Goal: Information Seeking & Learning: Learn about a topic

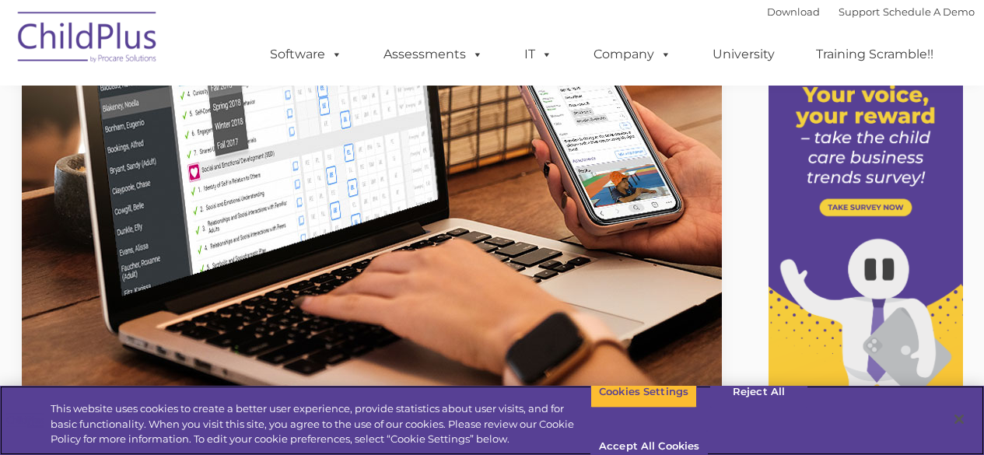
scroll to position [218, 0]
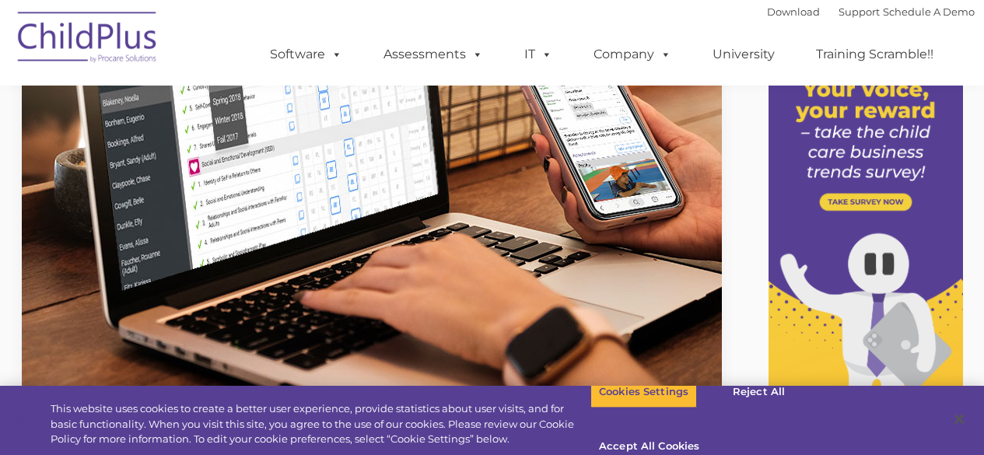
click at [936, 341] on img at bounding box center [866, 255] width 195 height 401
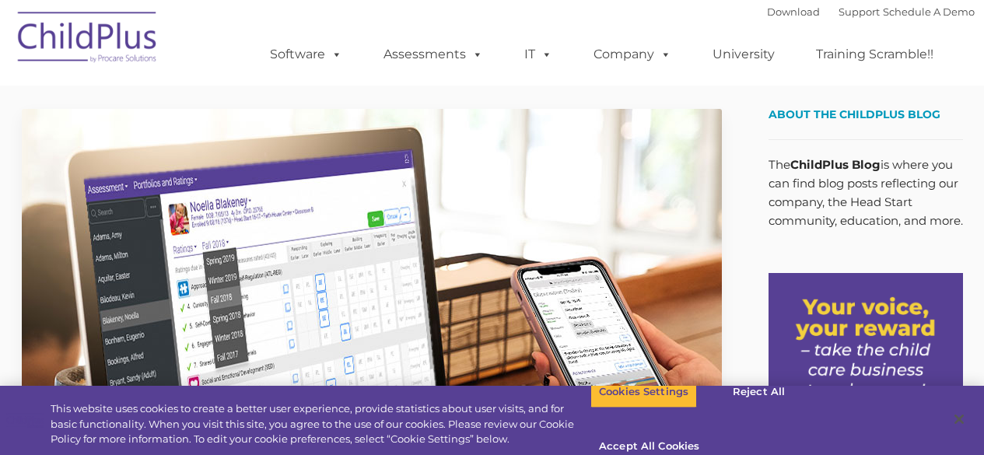
scroll to position [218, 0]
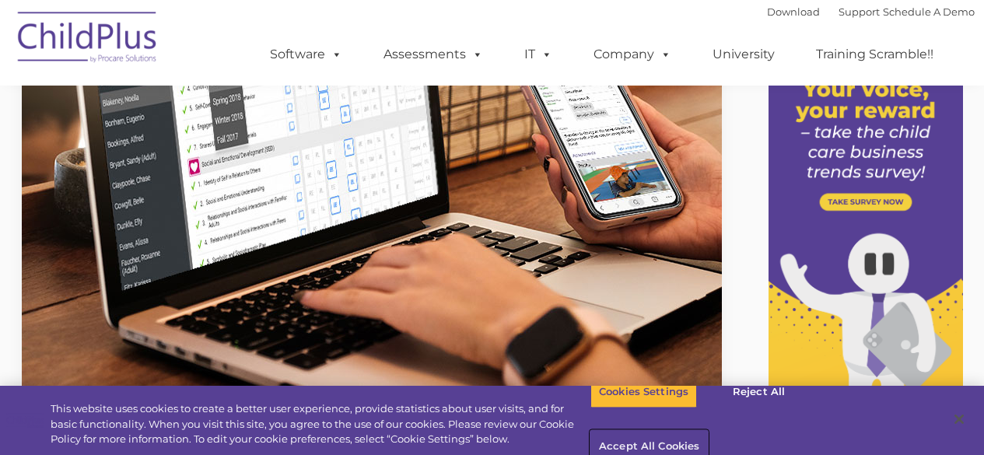
click at [708, 431] on button "Accept All Cookies" at bounding box center [649, 447] width 117 height 33
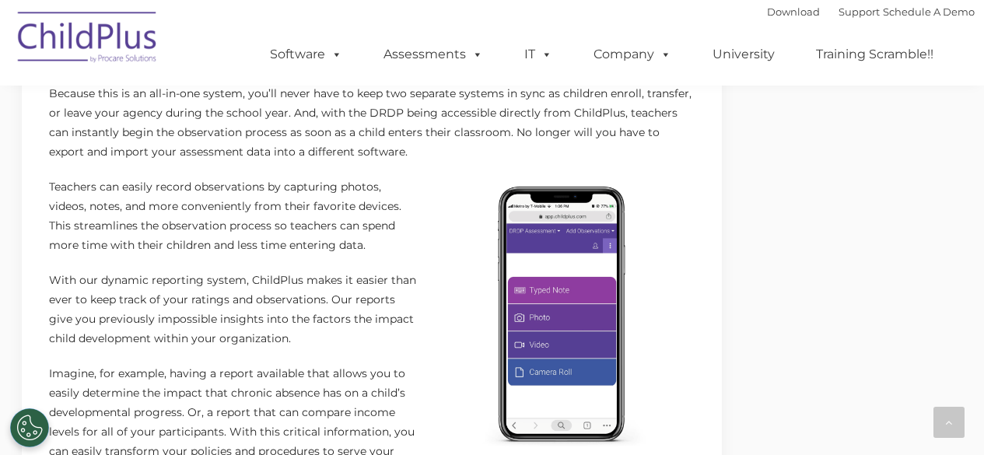
scroll to position [911, 0]
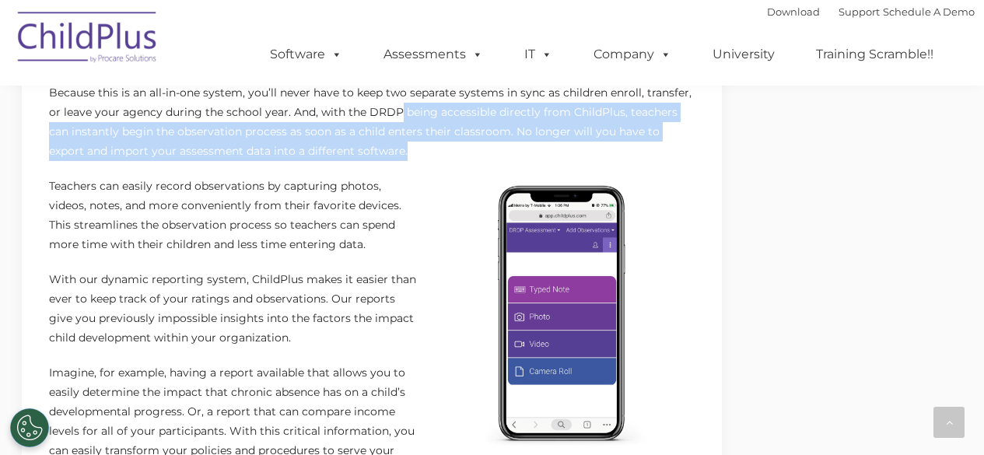
drag, startPoint x: 400, startPoint y: 112, endPoint x: 684, endPoint y: 142, distance: 285.5
click at [684, 142] on p "Because this is an all-in-one system, you’ll never have to keep two separate sy…" at bounding box center [372, 122] width 646 height 78
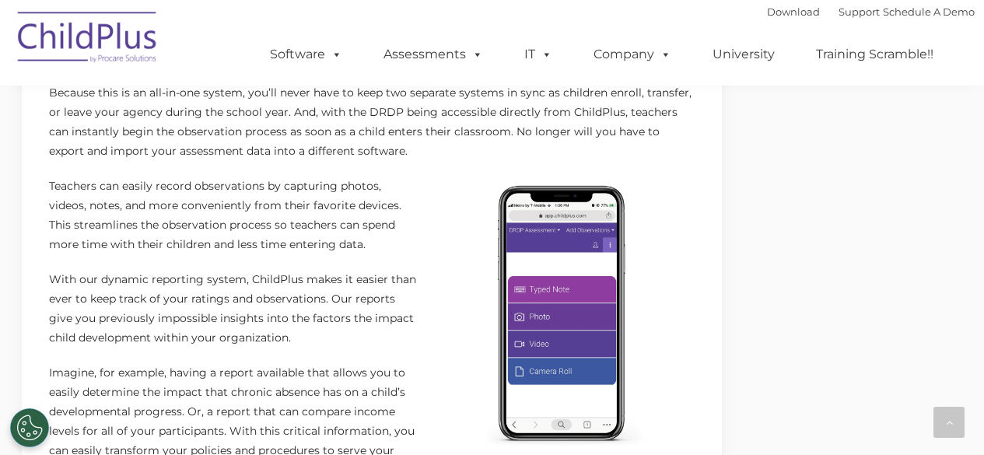
click at [419, 169] on div "What do you get when you put the most popular Head Start data management softwa…" at bounding box center [372, 425] width 646 height 1167
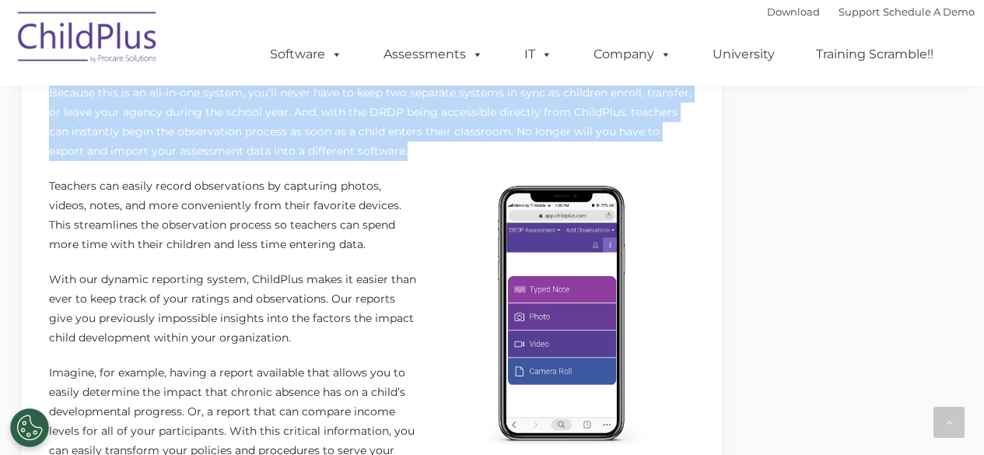
drag, startPoint x: 47, startPoint y: 90, endPoint x: 404, endPoint y: 145, distance: 361.4
click at [404, 145] on div "The Endless Benefits of ChildPlus and the DRDP January 30, 2020 ChildPlus , Com…" at bounding box center [372, 175] width 700 height 1954
click at [95, 135] on p "Because this is an all-in-one system, you’ll never have to keep two separate sy…" at bounding box center [372, 122] width 646 height 78
drag, startPoint x: 43, startPoint y: 88, endPoint x: 396, endPoint y: 146, distance: 358.0
click at [396, 146] on div "The Endless Benefits of ChildPlus and the DRDP January 30, 2020 ChildPlus , Com…" at bounding box center [372, 175] width 700 height 1954
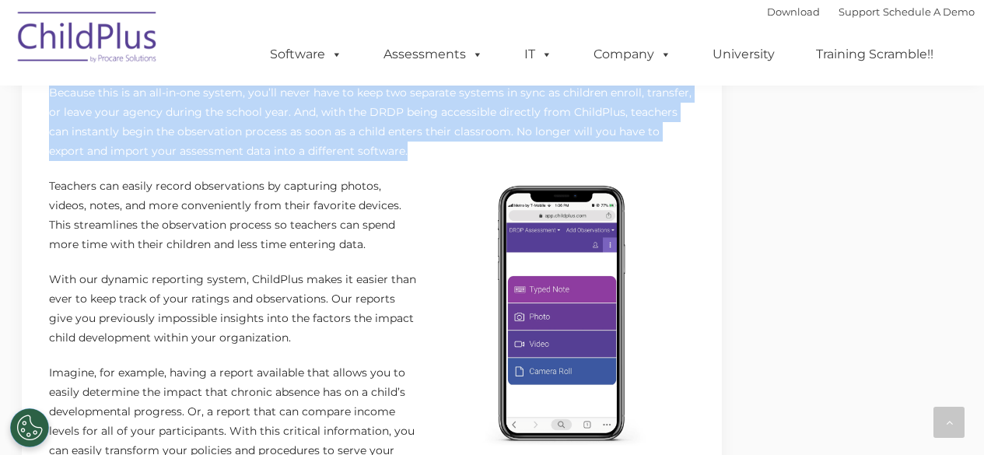
click at [62, 89] on p "Because this is an all-in-one system, you’ll never have to keep two separate sy…" at bounding box center [372, 122] width 646 height 78
drag, startPoint x: 373, startPoint y: 152, endPoint x: 44, endPoint y: 100, distance: 332.3
click at [44, 100] on div "The Endless Benefits of ChildPlus and the DRDP January 30, 2020 ChildPlus , Com…" at bounding box center [372, 175] width 700 height 1954
click at [53, 94] on p "Because this is an all-in-one system, you’ll never have to keep two separate sy…" at bounding box center [372, 122] width 646 height 78
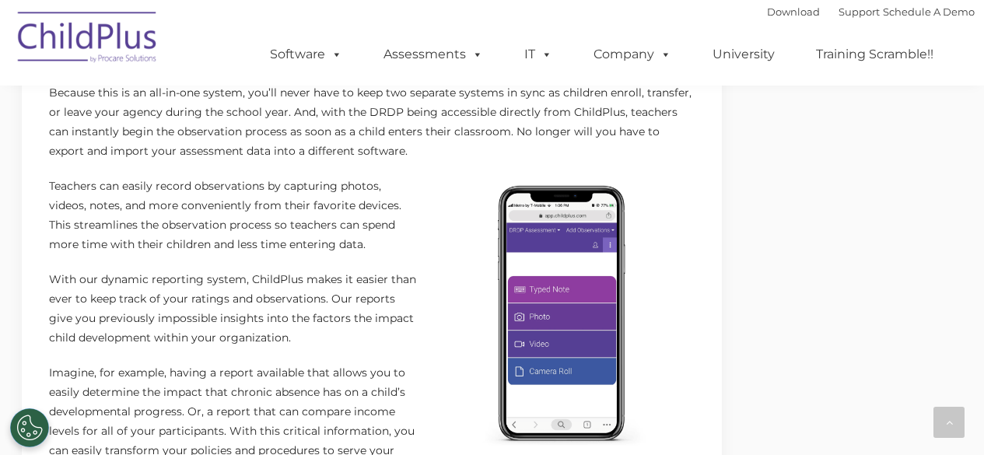
click at [55, 104] on p "Because this is an all-in-one system, you’ll never have to keep two separate sy…" at bounding box center [372, 122] width 646 height 78
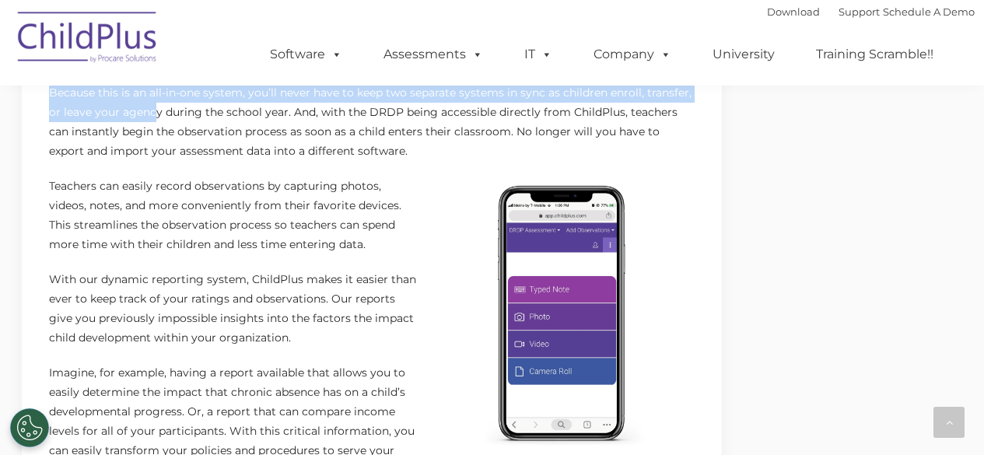
drag, startPoint x: 49, startPoint y: 92, endPoint x: 163, endPoint y: 125, distance: 118.4
click at [163, 125] on p "Because this is an all-in-one system, you’ll never have to keep two separate sy…" at bounding box center [372, 122] width 646 height 78
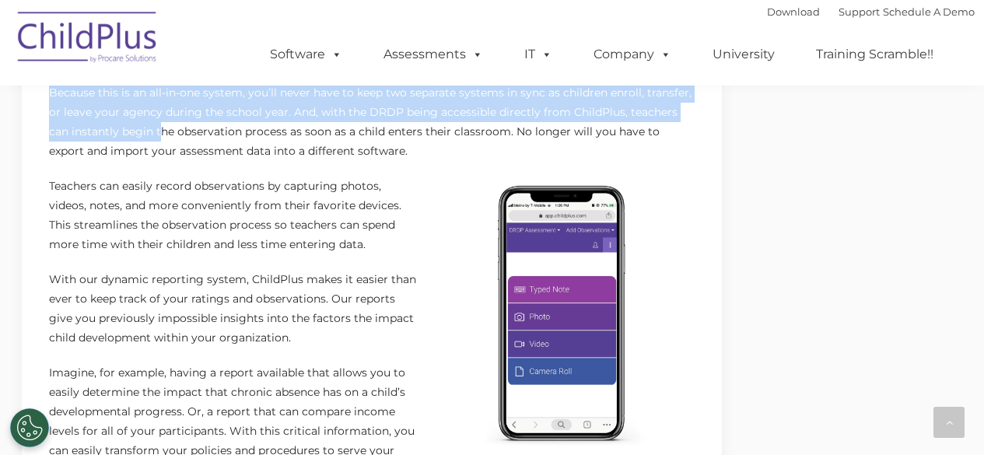
click at [40, 90] on div "The Endless Benefits of ChildPlus and the DRDP January 30, 2020 ChildPlus , Com…" at bounding box center [372, 175] width 700 height 1954
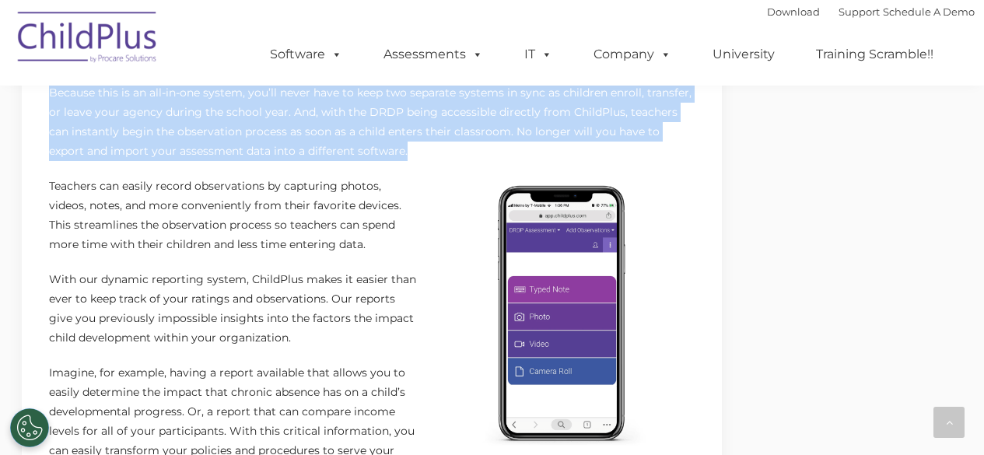
drag, startPoint x: 48, startPoint y: 92, endPoint x: 425, endPoint y: 145, distance: 380.3
click at [425, 145] on p "Because this is an all-in-one system, you’ll never have to keep two separate sy…" at bounding box center [372, 122] width 646 height 78
copy p "Because this is an all-in-one system, you’ll never have to keep two separate sy…"
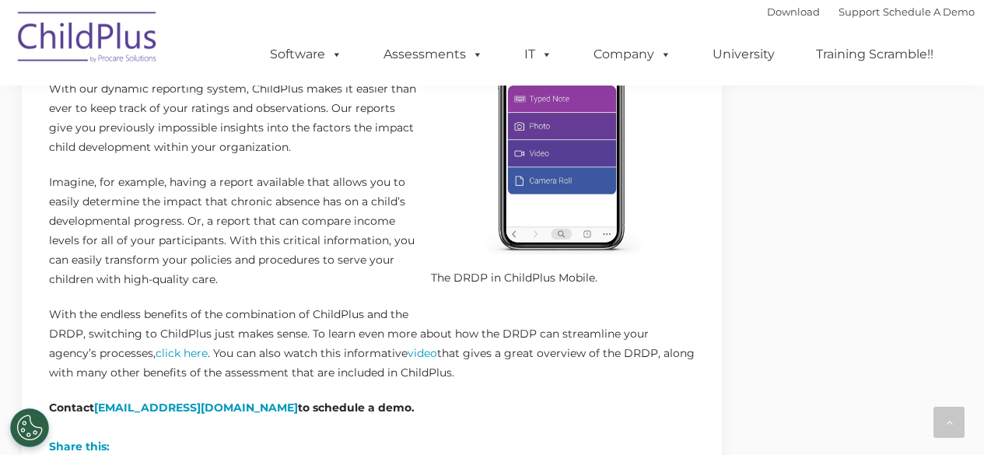
scroll to position [1102, 0]
click at [547, 401] on p "Contact sales@childplus.com to schedule a demo." at bounding box center [372, 407] width 646 height 19
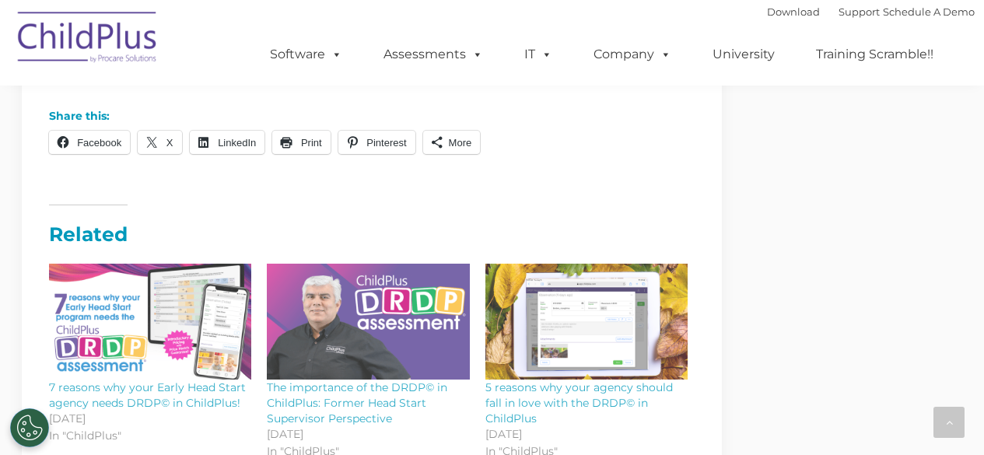
scroll to position [1428, 0]
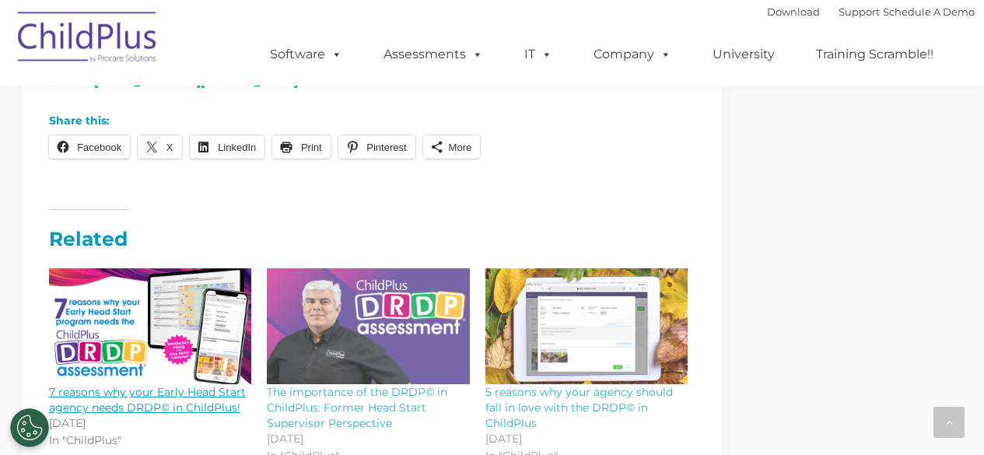
click at [109, 285] on img at bounding box center [150, 326] width 203 height 116
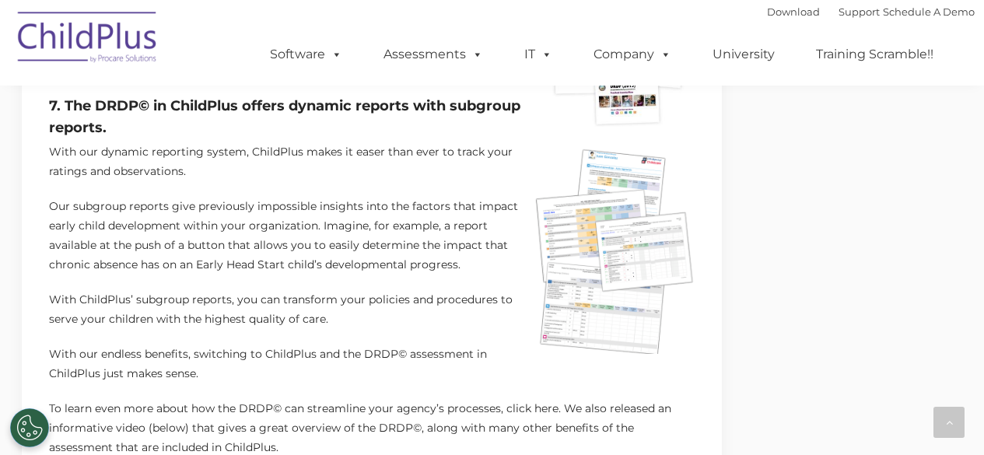
scroll to position [1738, 0]
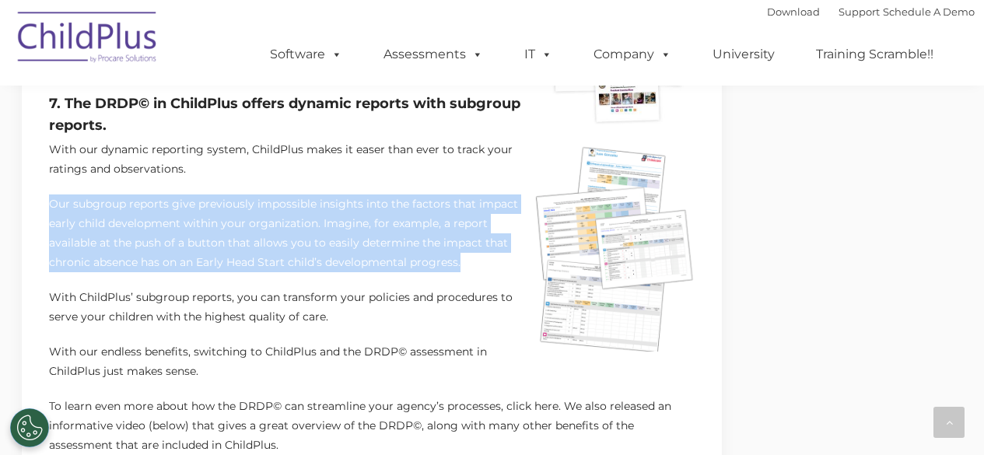
drag, startPoint x: 44, startPoint y: 178, endPoint x: 473, endPoint y: 246, distance: 434.0
copy p "Our subgroup reports give previously impossible insights into the factors that …"
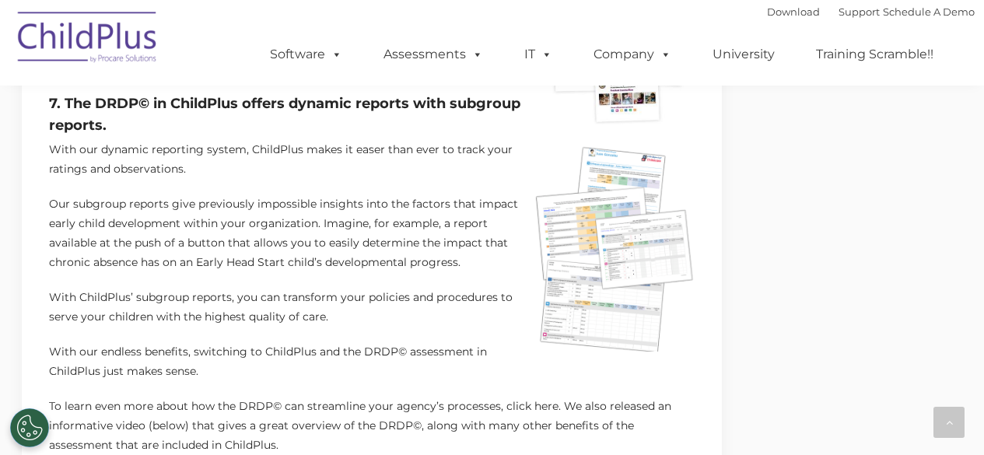
click at [490, 303] on p "﻿With ChildPlus’ subgroup reports, you can transform your policies and procedur…" at bounding box center [372, 307] width 646 height 39
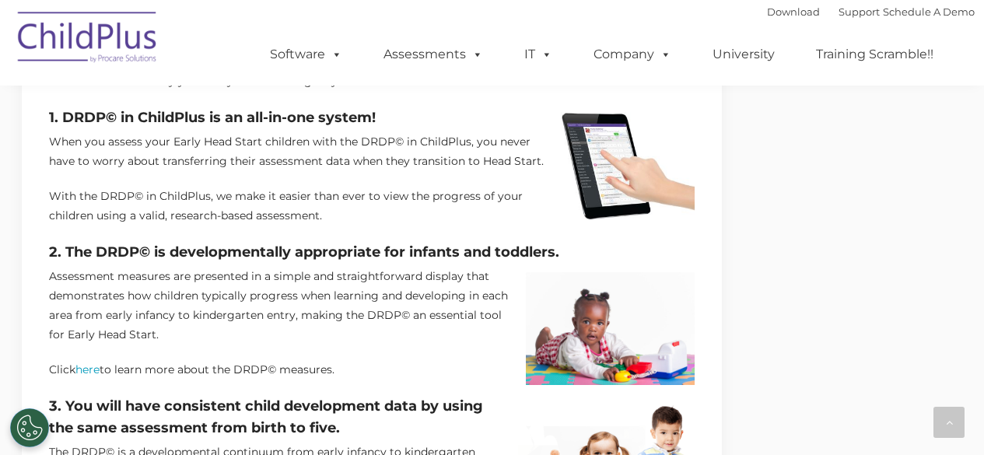
scroll to position [763, 0]
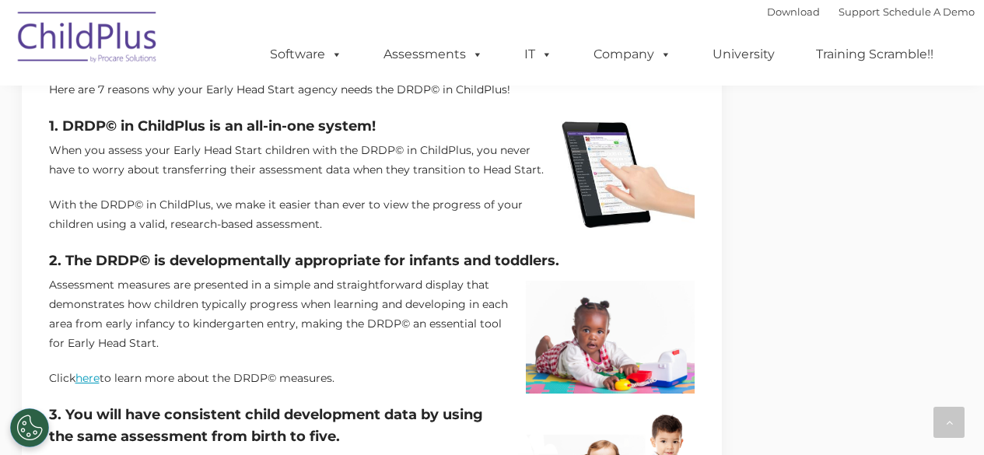
click at [94, 376] on link "here" at bounding box center [87, 378] width 24 height 14
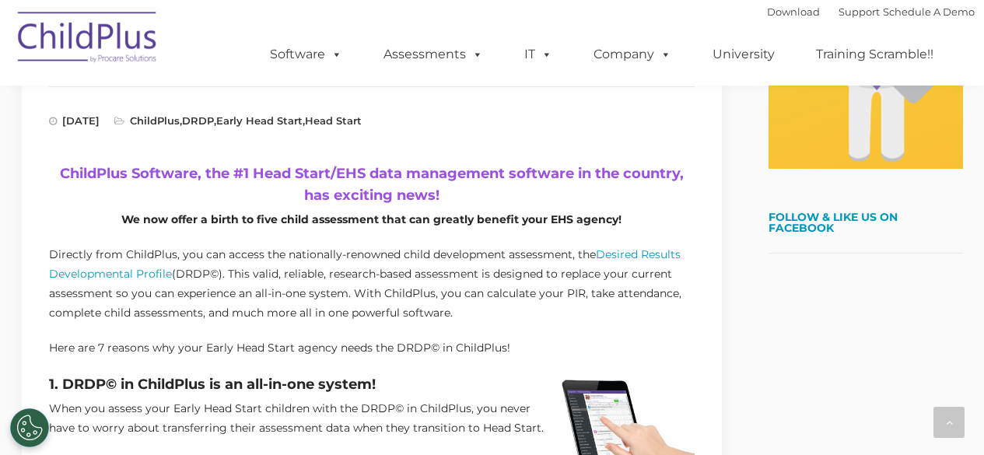
scroll to position [504, 0]
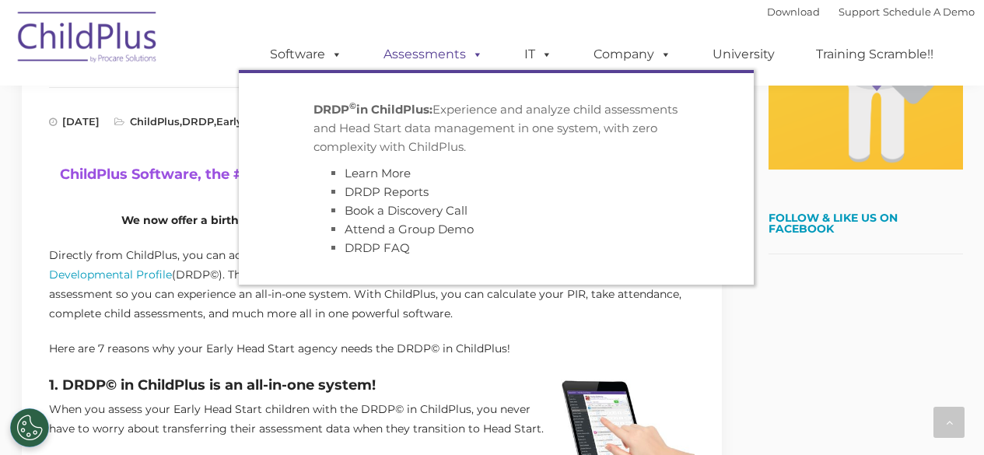
click at [427, 58] on link "Assessments" at bounding box center [433, 54] width 131 height 31
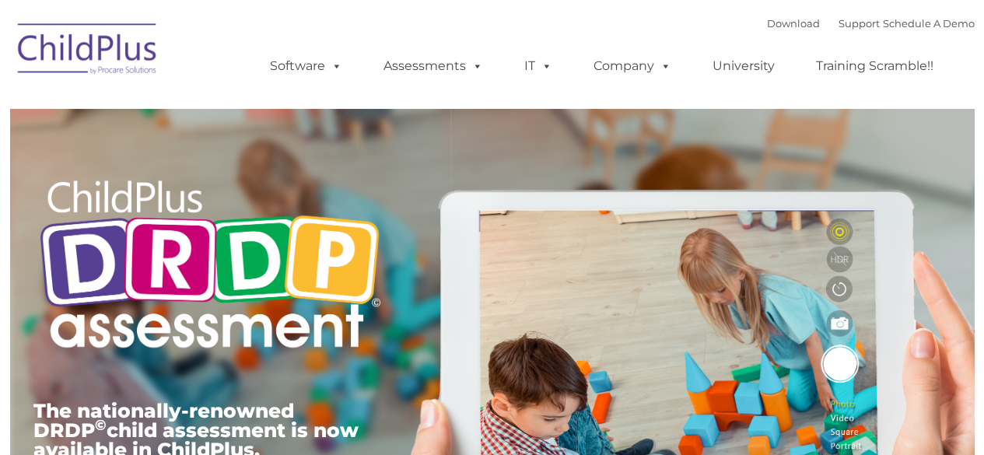
type input ""
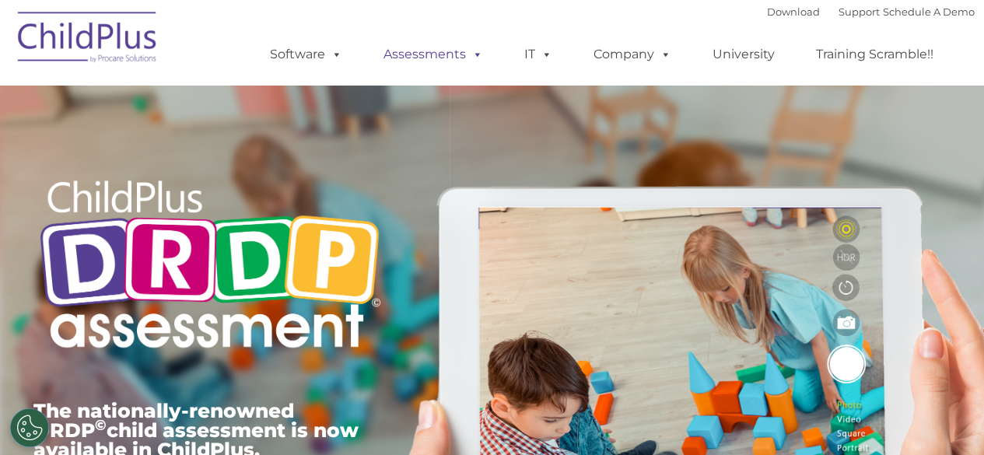
click at [437, 47] on link "Assessments" at bounding box center [433, 54] width 131 height 31
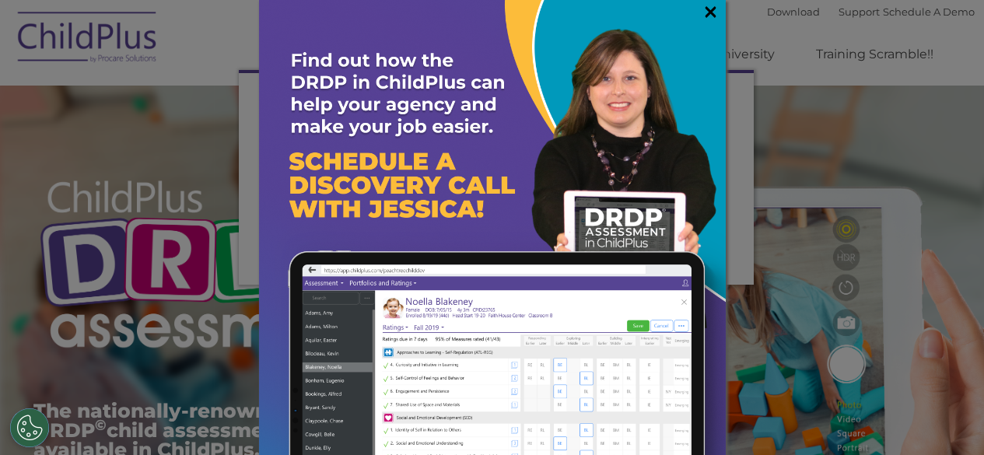
click at [706, 9] on link "×" at bounding box center [711, 12] width 18 height 16
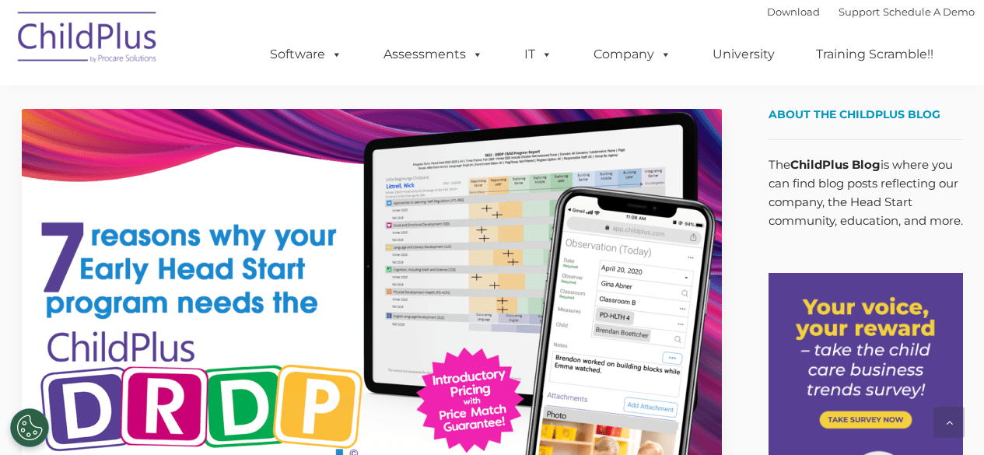
scroll to position [504, 0]
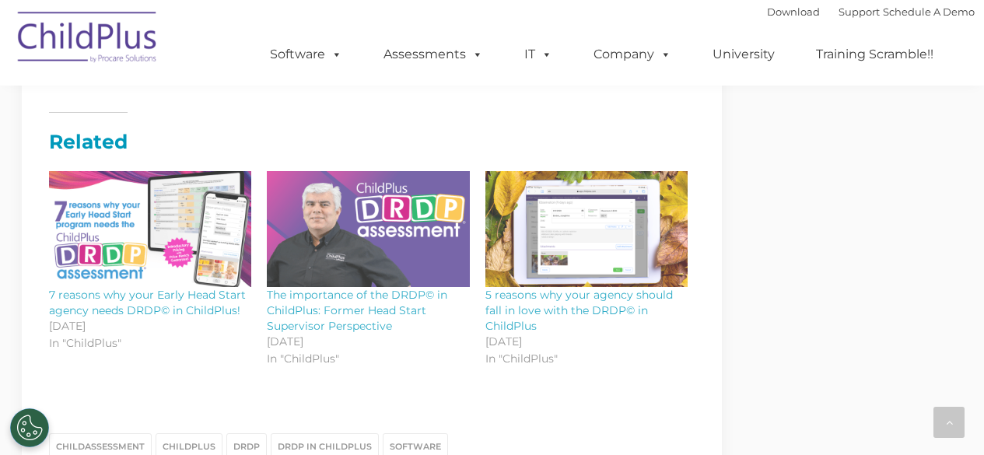
scroll to position [1538, 0]
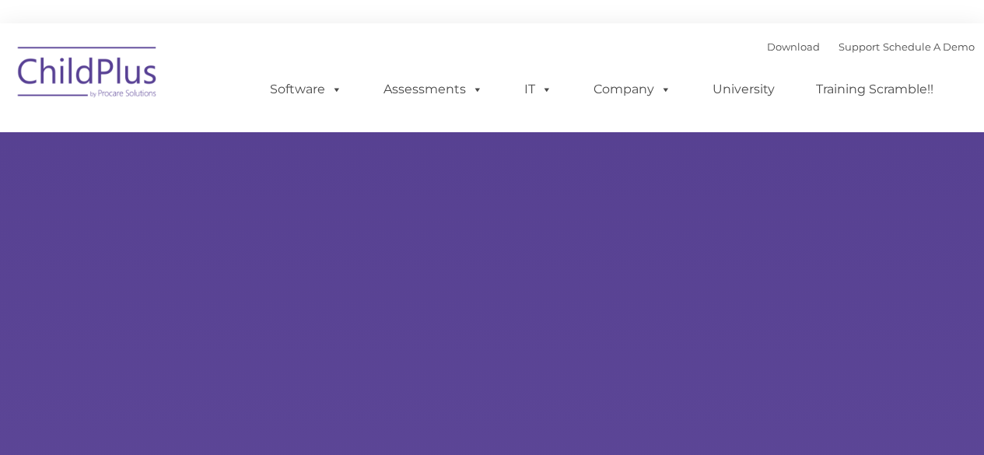
type input ""
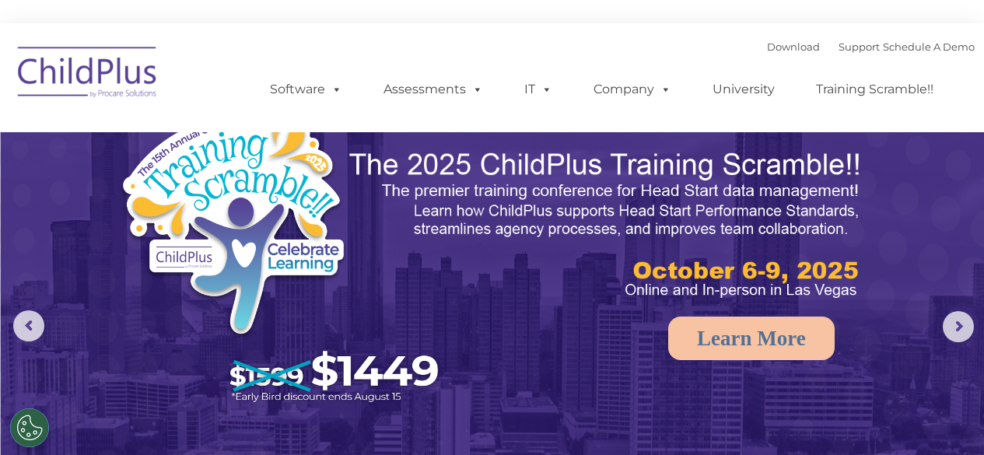
select select "MEDIUM"
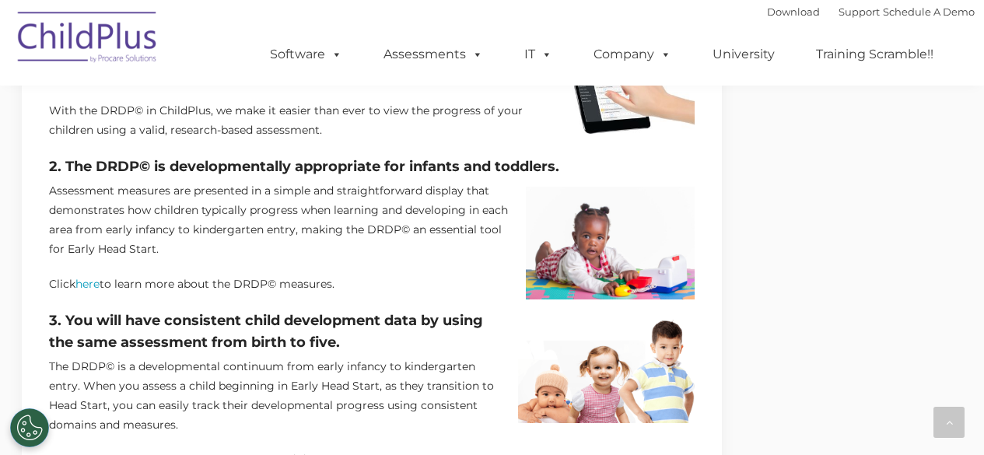
scroll to position [858, 0]
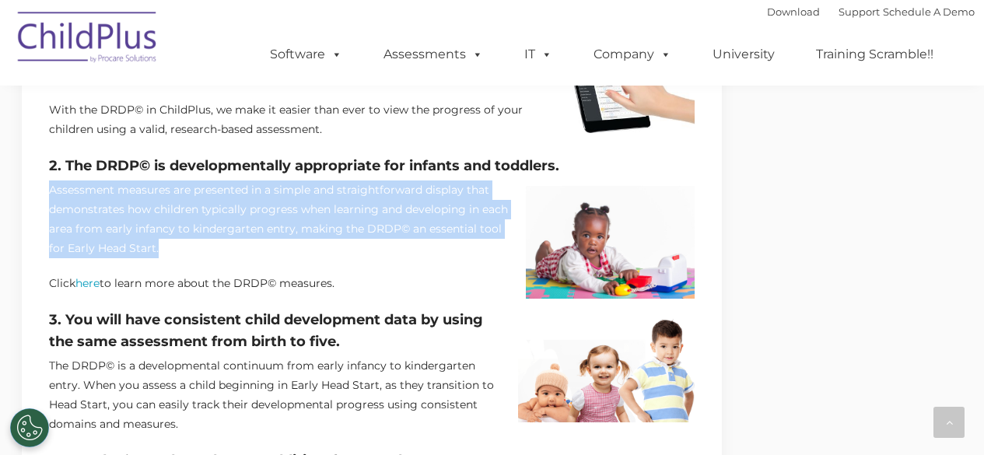
drag, startPoint x: 46, startPoint y: 184, endPoint x: 489, endPoint y: 244, distance: 446.7
copy p "Assessment measures are presented in a simple and straightforward display that …"
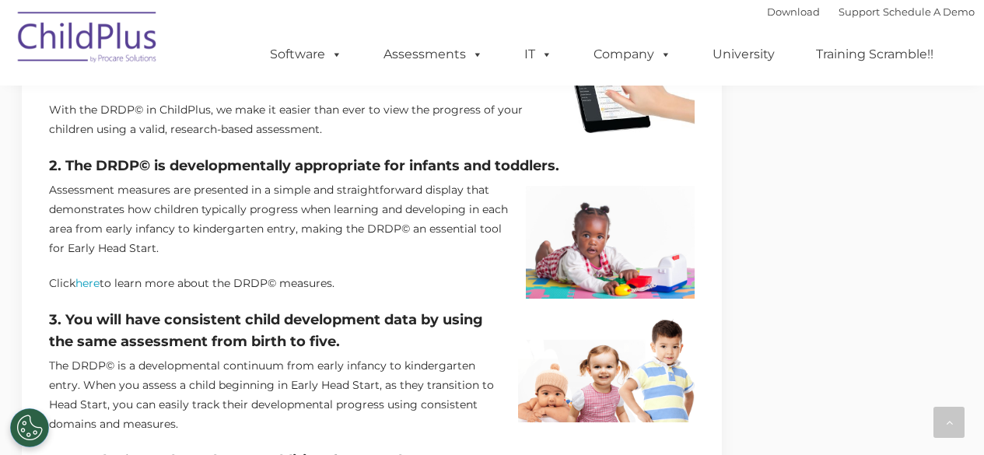
click at [479, 349] on h4 "3. You will have consistent child development data by using the same assessment…" at bounding box center [372, 331] width 646 height 44
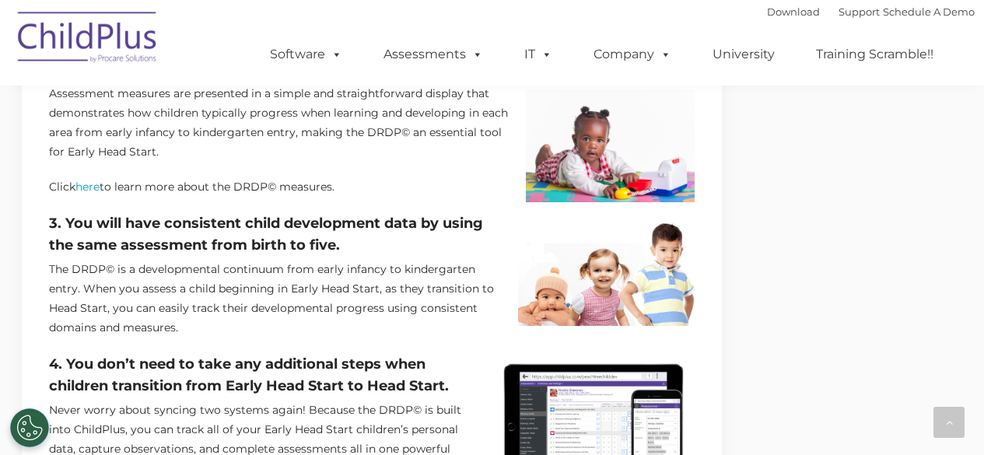
scroll to position [955, 0]
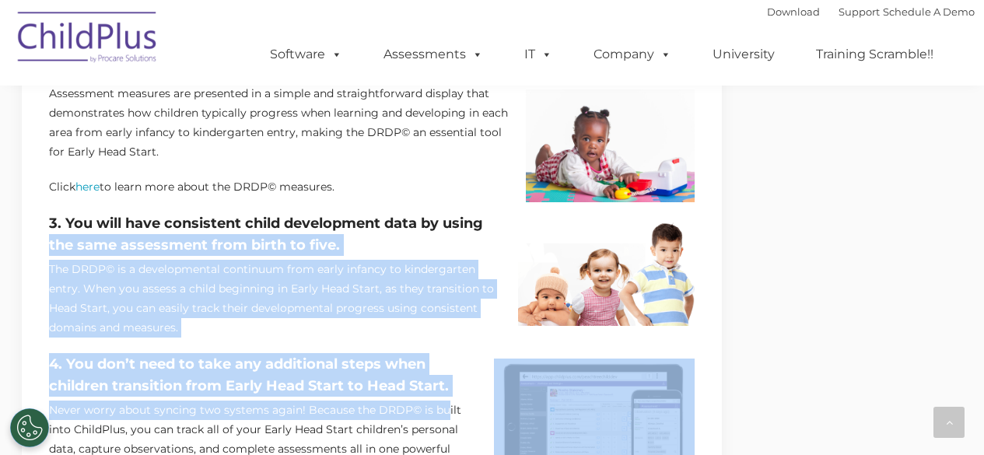
drag, startPoint x: 446, startPoint y: 419, endPoint x: 34, endPoint y: 251, distance: 444.6
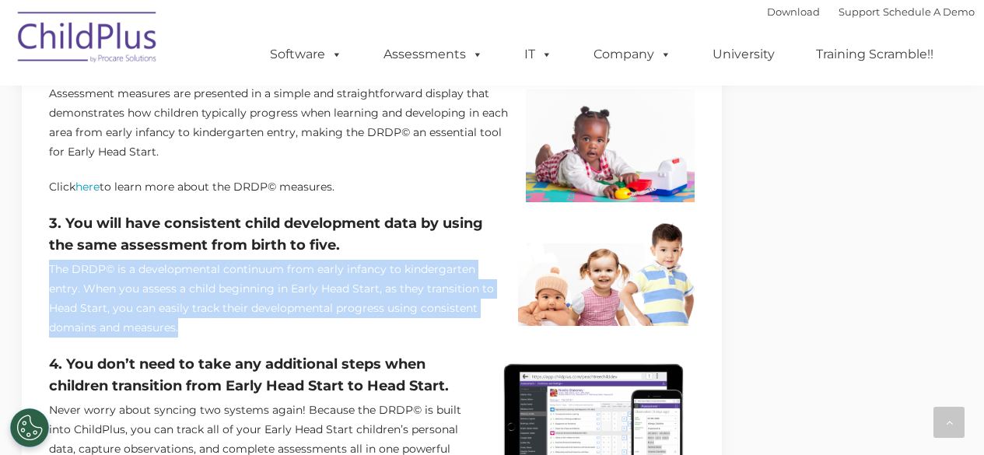
drag, startPoint x: 49, startPoint y: 267, endPoint x: 151, endPoint y: 335, distance: 122.4
click at [151, 335] on p "The DRDP© is a developmental continuum from early infancy to kindergarten entry…" at bounding box center [372, 299] width 646 height 78
click at [128, 287] on p "The DRDP© is a developmental continuum from early infancy to kindergarten entry…" at bounding box center [372, 299] width 646 height 78
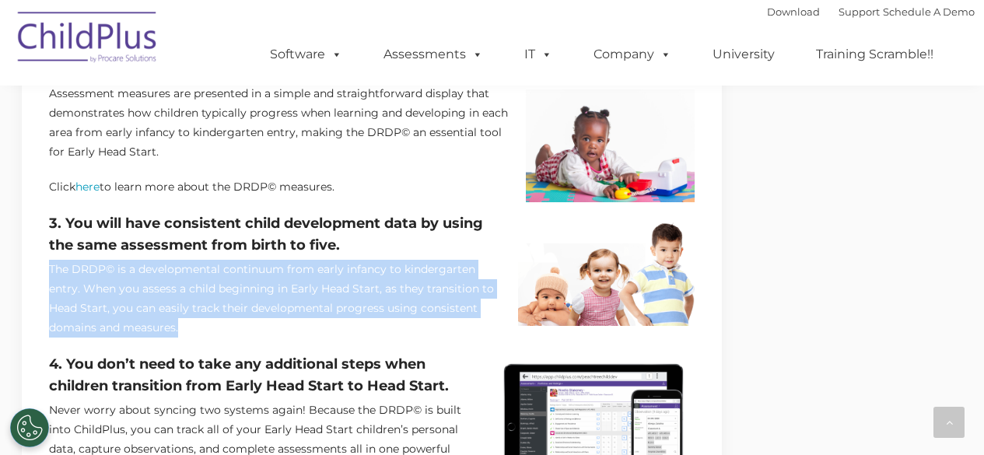
drag, startPoint x: 48, startPoint y: 266, endPoint x: 134, endPoint y: 331, distance: 107.2
click at [134, 331] on p "The DRDP© is a developmental continuum from early infancy to kindergarten entry…" at bounding box center [372, 299] width 646 height 78
click at [113, 331] on p "The DRDP© is a developmental continuum from early infancy to kindergarten entry…" at bounding box center [372, 299] width 646 height 78
drag, startPoint x: 126, startPoint y: 327, endPoint x: 37, endPoint y: 265, distance: 108.6
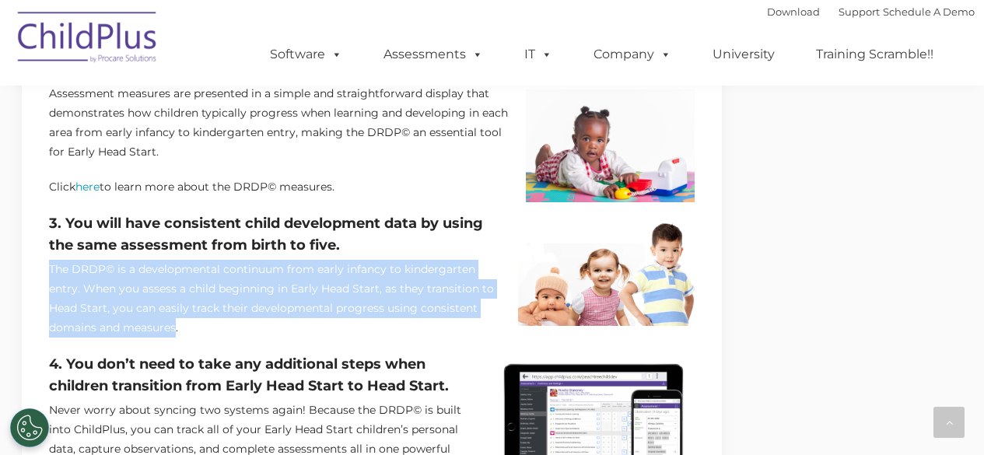
click at [54, 270] on p "The DRDP© is a developmental continuum from early infancy to kindergarten entry…" at bounding box center [372, 299] width 646 height 78
drag, startPoint x: 48, startPoint y: 264, endPoint x: 159, endPoint y: 317, distance: 123.5
click at [159, 317] on p "The DRDP© is a developmental continuum from early infancy to kindergarten entry…" at bounding box center [372, 299] width 646 height 78
copy p "The DRDP© is a developmental continuum from early infancy to kindergarten entry…"
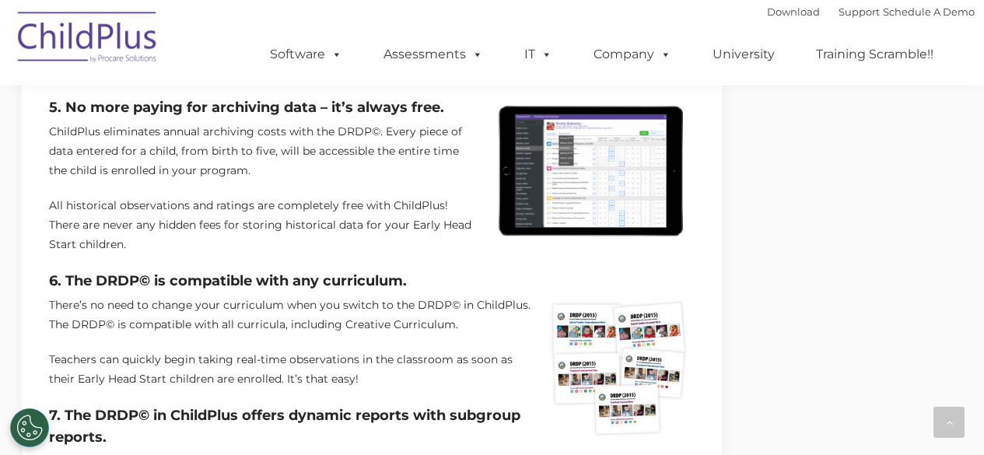
scroll to position [1465, 0]
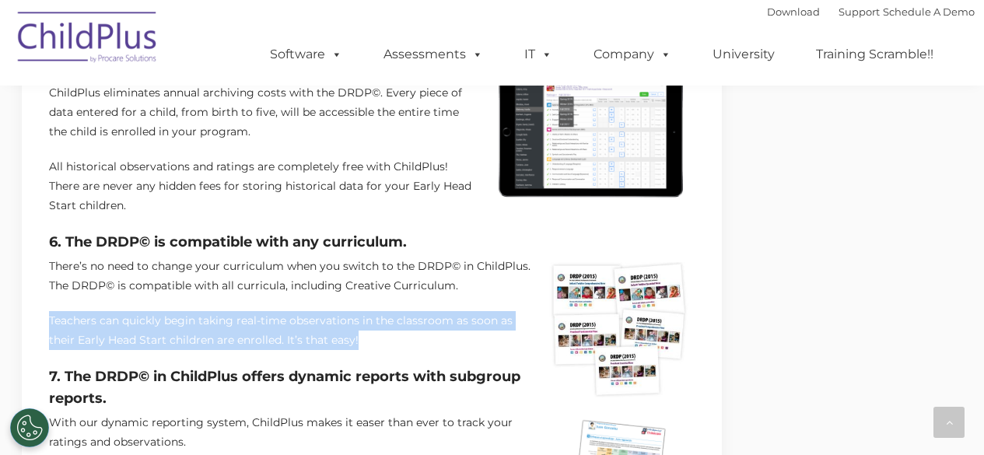
drag, startPoint x: 48, startPoint y: 300, endPoint x: 420, endPoint y: 322, distance: 372.6
click at [420, 322] on div "7 reasons why your Early Head Start agency needs DRDP© in ChildPlus! April 13, …" at bounding box center [372, 136] width 700 height 2985
click at [261, 311] on p "Teachers can quickly begin taking real-time observations in the classroom as so…" at bounding box center [372, 330] width 646 height 39
drag, startPoint x: 49, startPoint y: 298, endPoint x: 380, endPoint y: 326, distance: 331.9
click at [380, 326] on p "Teachers can quickly begin taking real-time observations in the classroom as so…" at bounding box center [372, 330] width 646 height 39
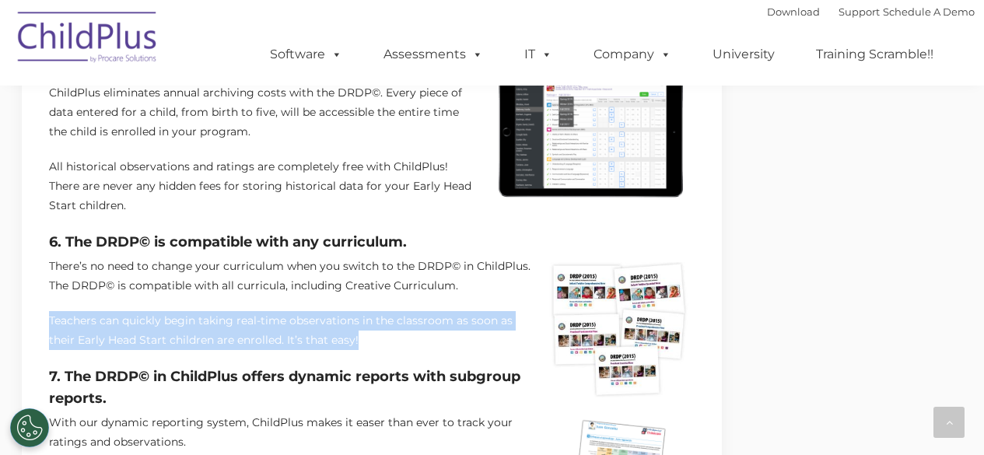
copy p "Teachers can quickly begin taking real-time observations in the classroom as so…"
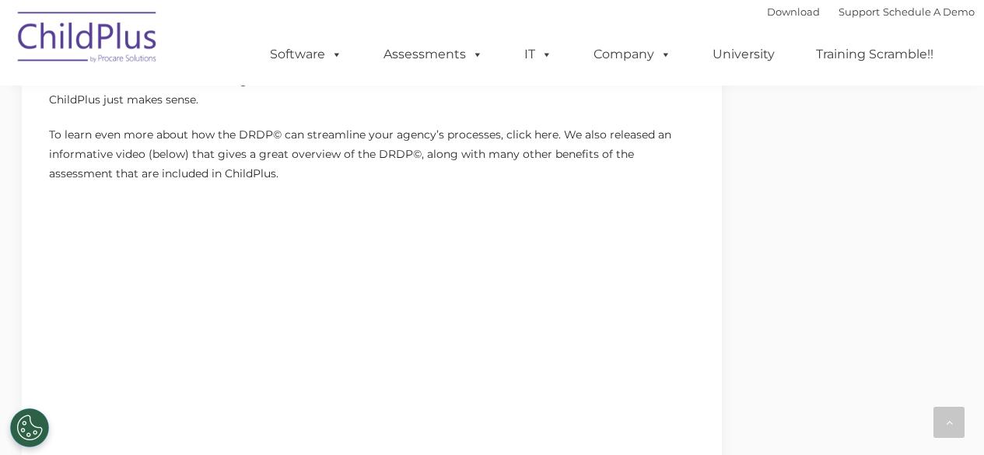
scroll to position [2009, 0]
